Goal: Information Seeking & Learning: Learn about a topic

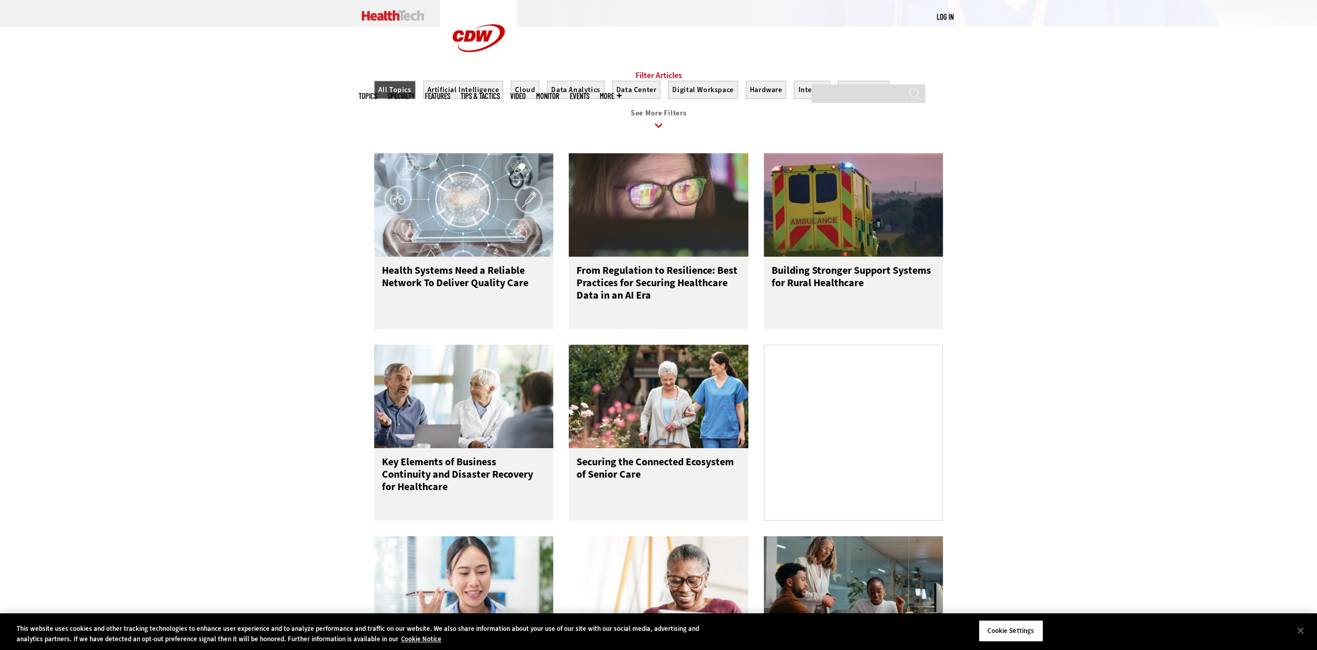
scroll to position [311, 0]
click at [441, 286] on h3 "Health Systems Need a Reliable Network To Deliver Quality Care" at bounding box center [464, 284] width 164 height 41
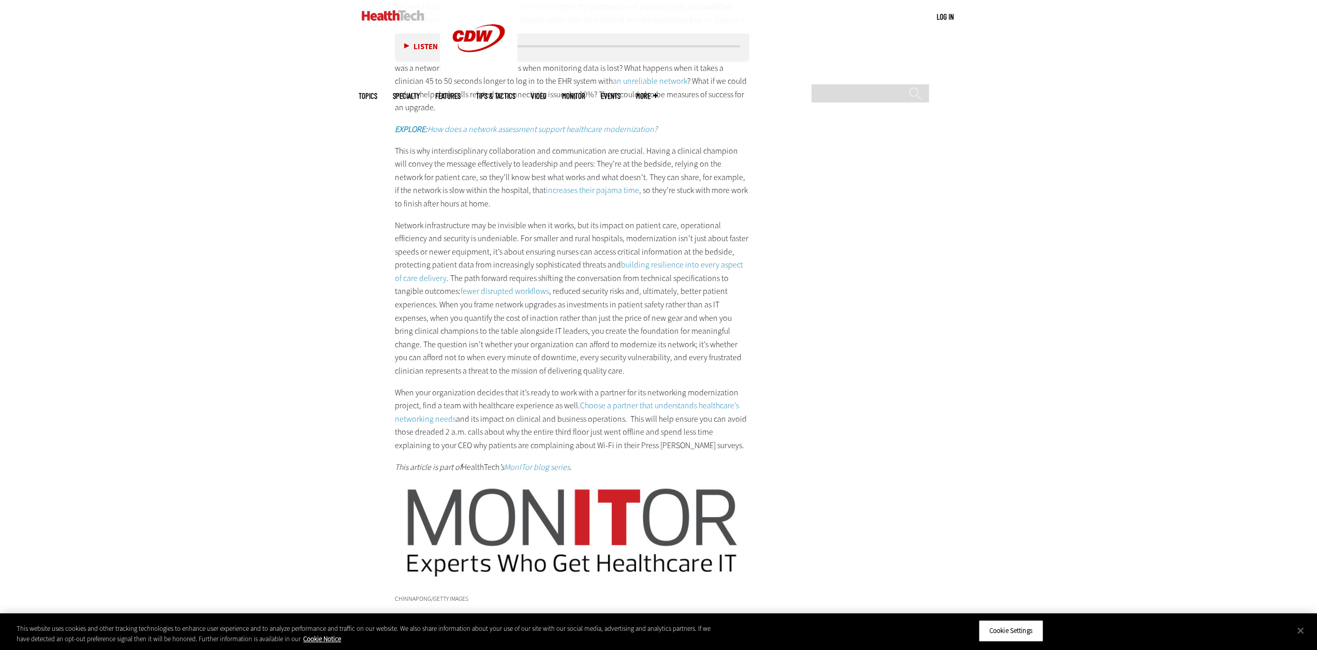
scroll to position [2122, 0]
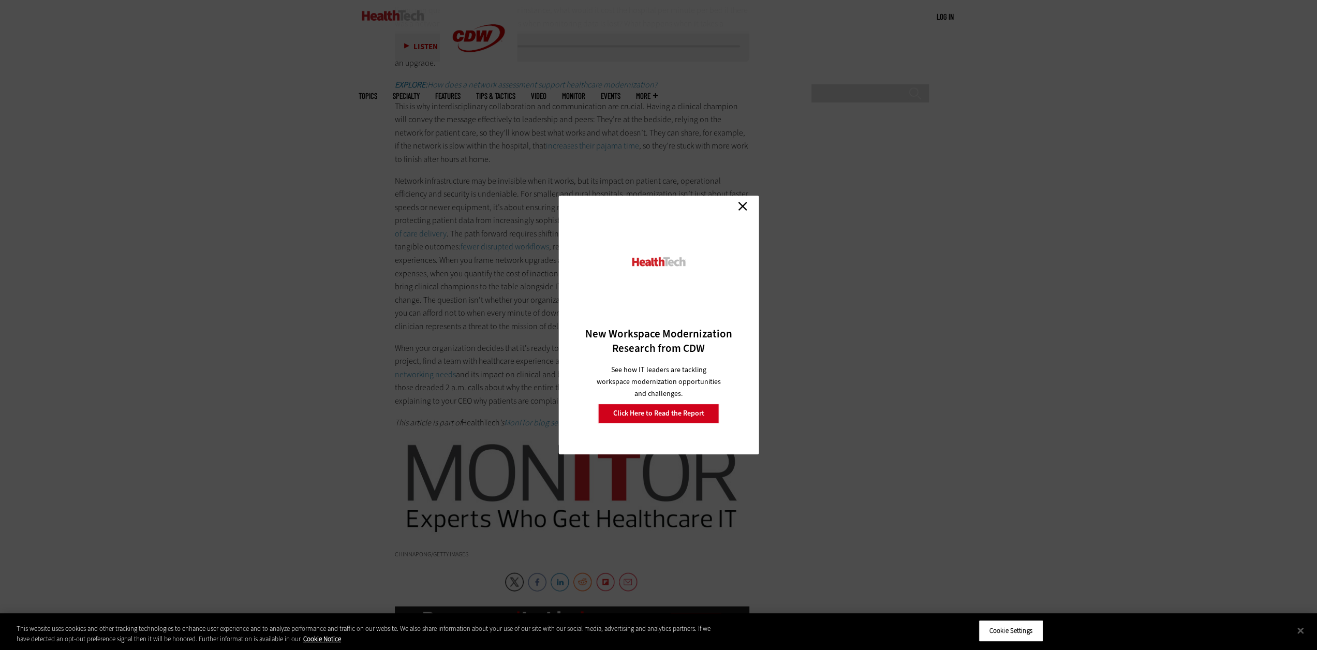
click at [745, 208] on link "Close" at bounding box center [743, 206] width 16 height 16
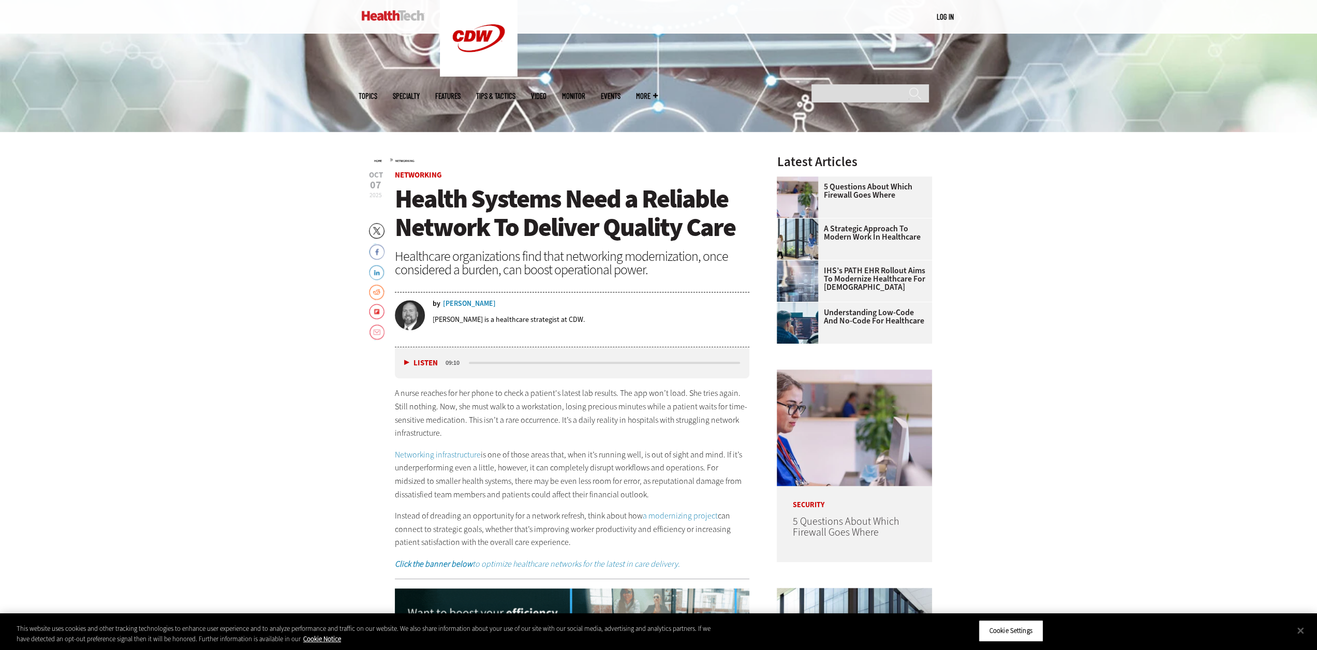
scroll to position [259, 0]
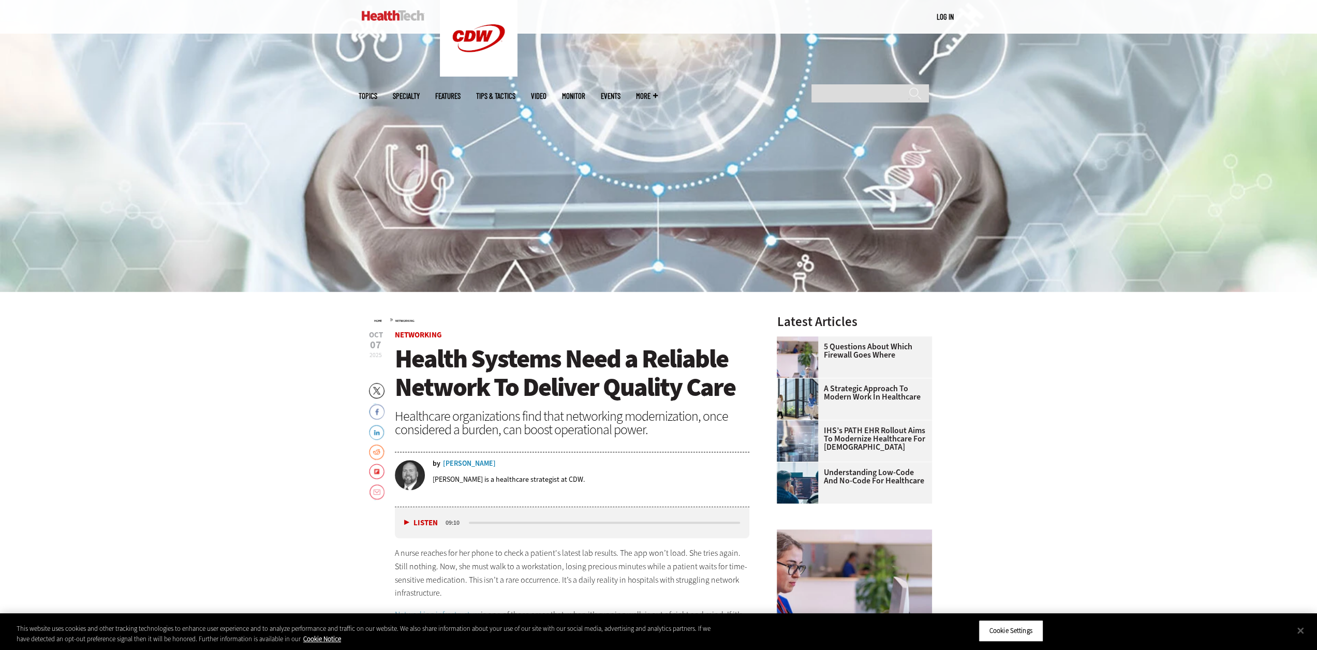
click at [836, 394] on link "A Strategic Approach to Modern Work in Healthcare" at bounding box center [851, 393] width 149 height 17
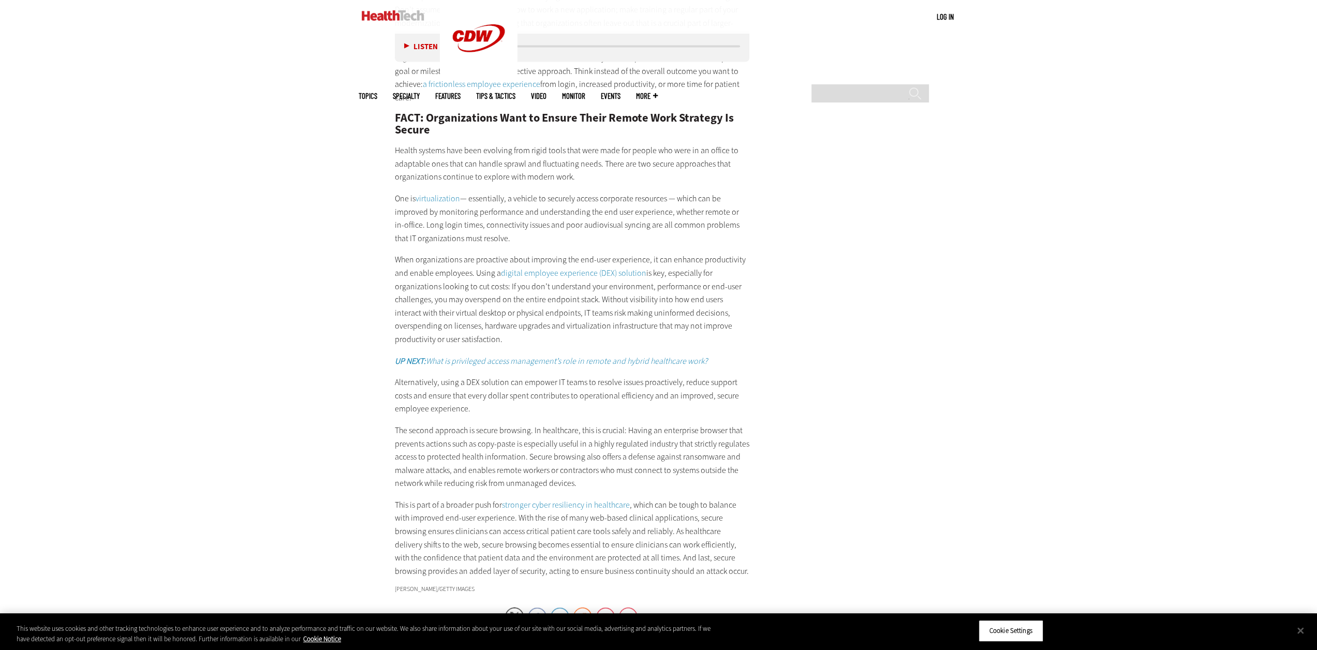
scroll to position [2058, 0]
click at [585, 272] on link "digital employee experience (DEX) solution" at bounding box center [573, 273] width 145 height 11
